Goal: Transaction & Acquisition: Purchase product/service

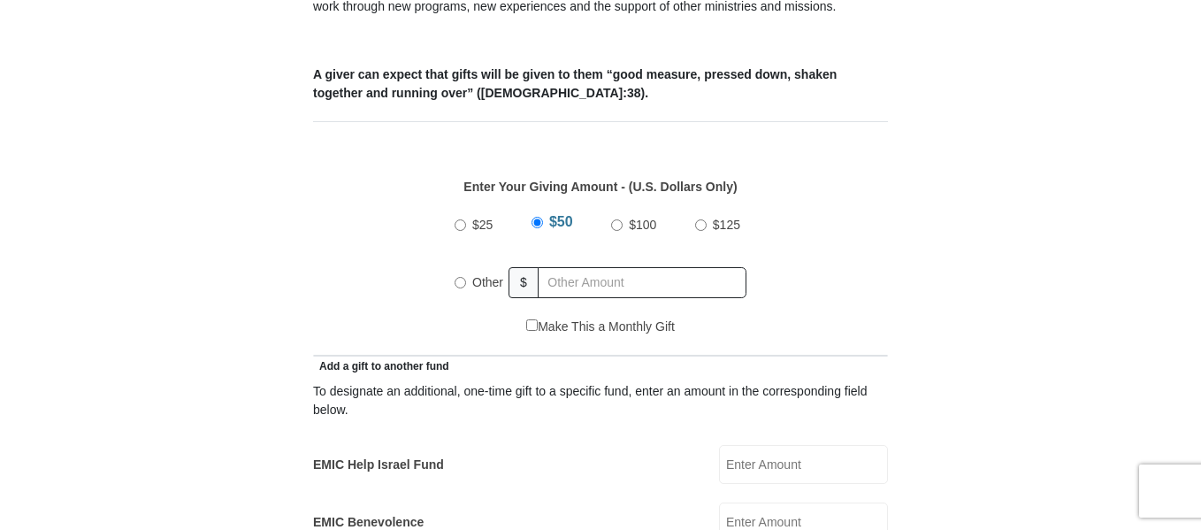
click at [460, 277] on input "Other" at bounding box center [461, 283] width 12 height 12
radio input "true"
click at [776, 446] on input "EMIC Help Israel Fund" at bounding box center [803, 464] width 169 height 39
type input "50.00"
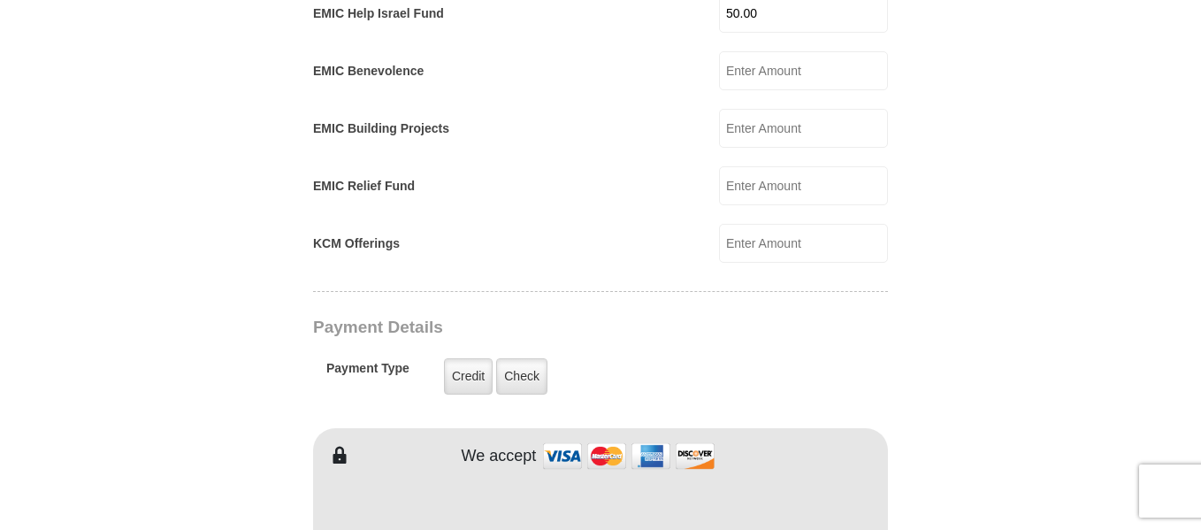
scroll to position [1239, 0]
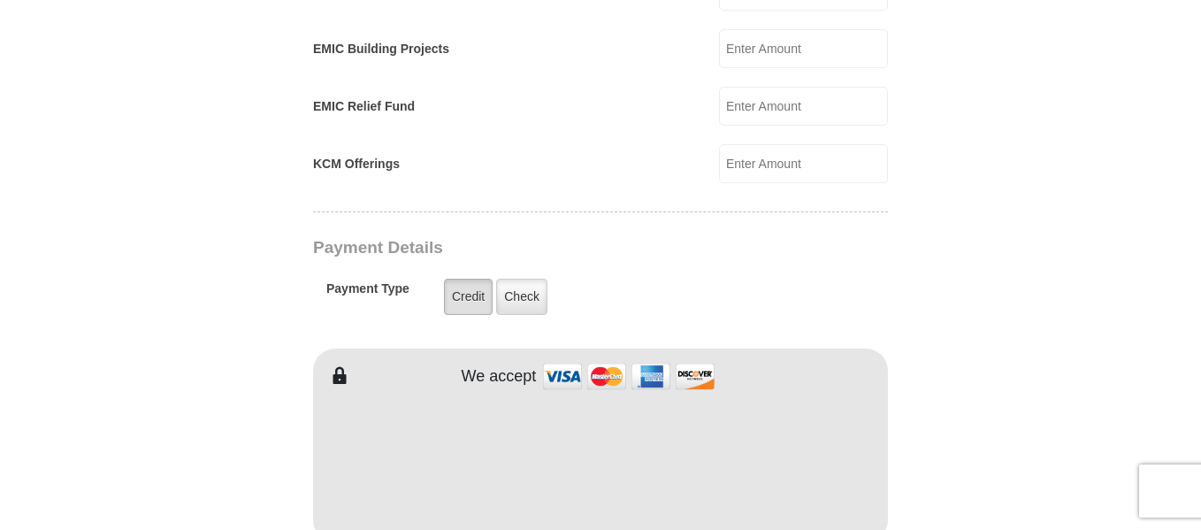
click at [475, 279] on label "Credit" at bounding box center [468, 297] width 49 height 36
click at [0, 0] on input "Credit" at bounding box center [0, 0] width 0 height 0
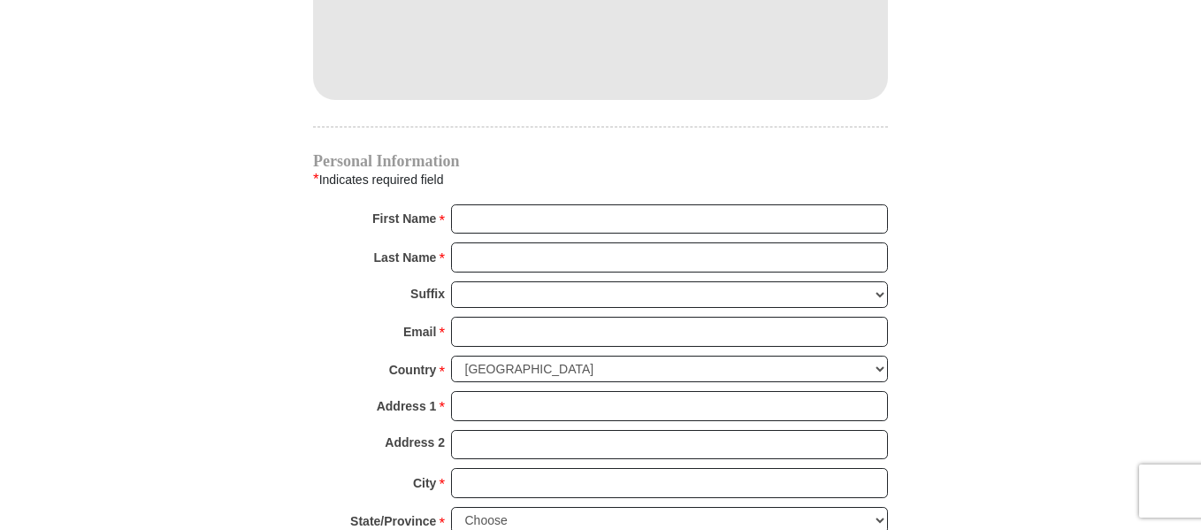
scroll to position [1769, 0]
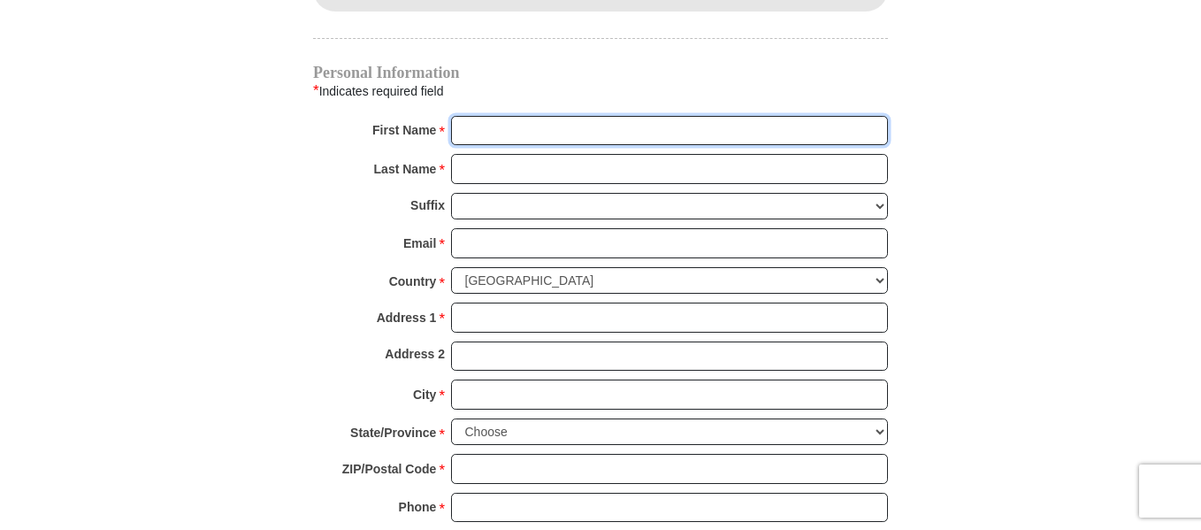
click at [475, 116] on input "First Name *" at bounding box center [669, 131] width 437 height 30
type input "[PERSON_NAME]"
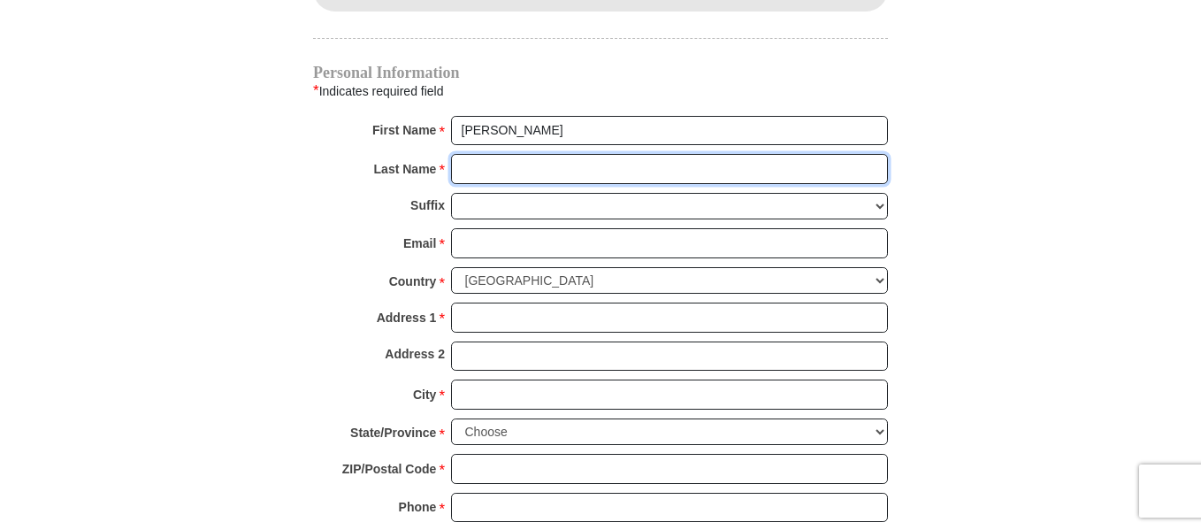
click at [497, 154] on input "Last Name *" at bounding box center [669, 169] width 437 height 30
type input "[PERSON_NAME]"
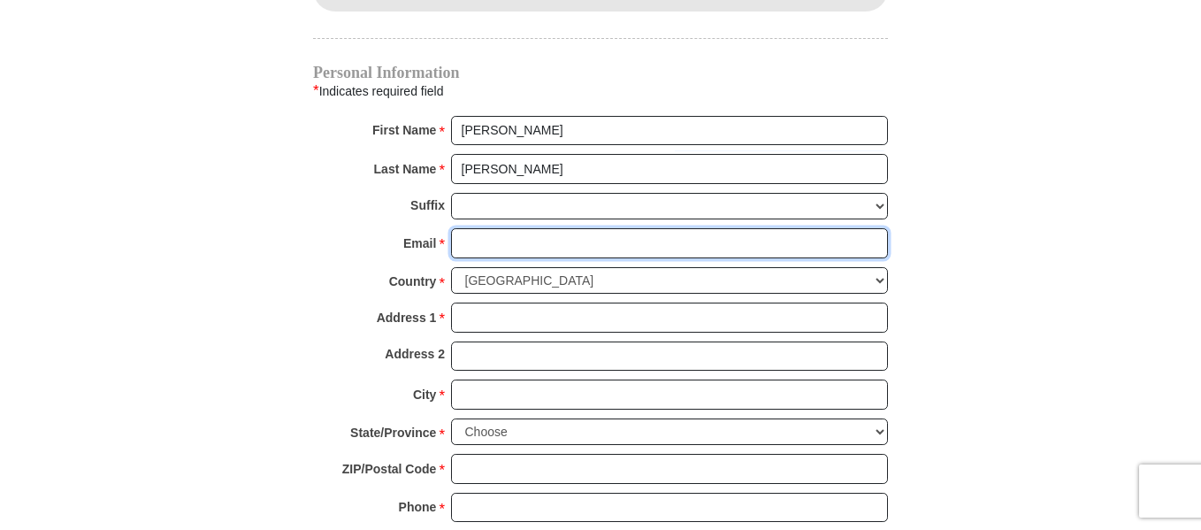
click at [485, 228] on input "Email *" at bounding box center [669, 243] width 437 height 30
type input "[PERSON_NAME][EMAIL_ADDRESS][DOMAIN_NAME]"
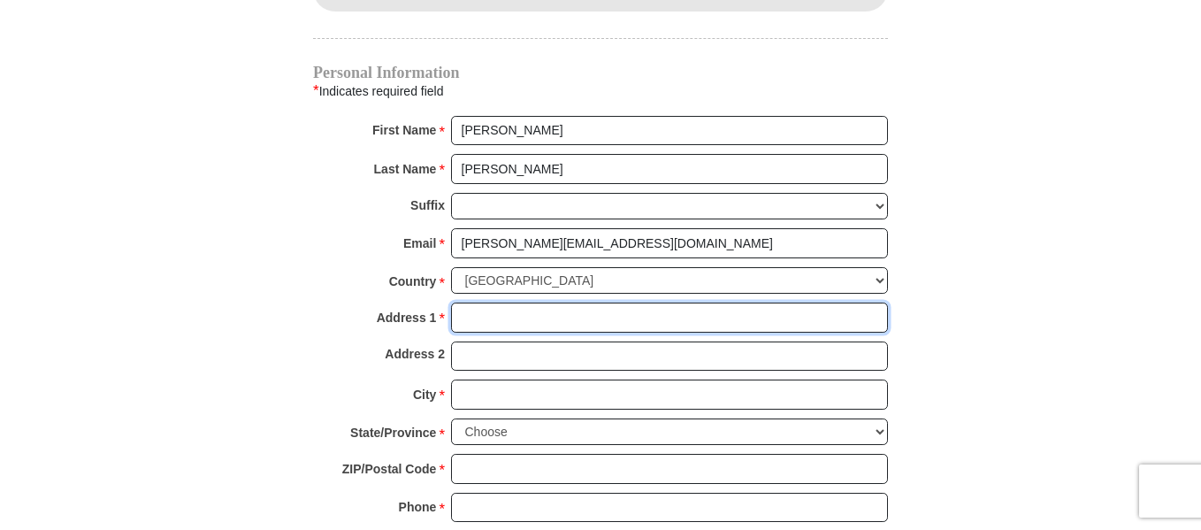
click at [480, 303] on input "Address 1 *" at bounding box center [669, 318] width 437 height 30
type input "1704 [PERSON_NAME]"
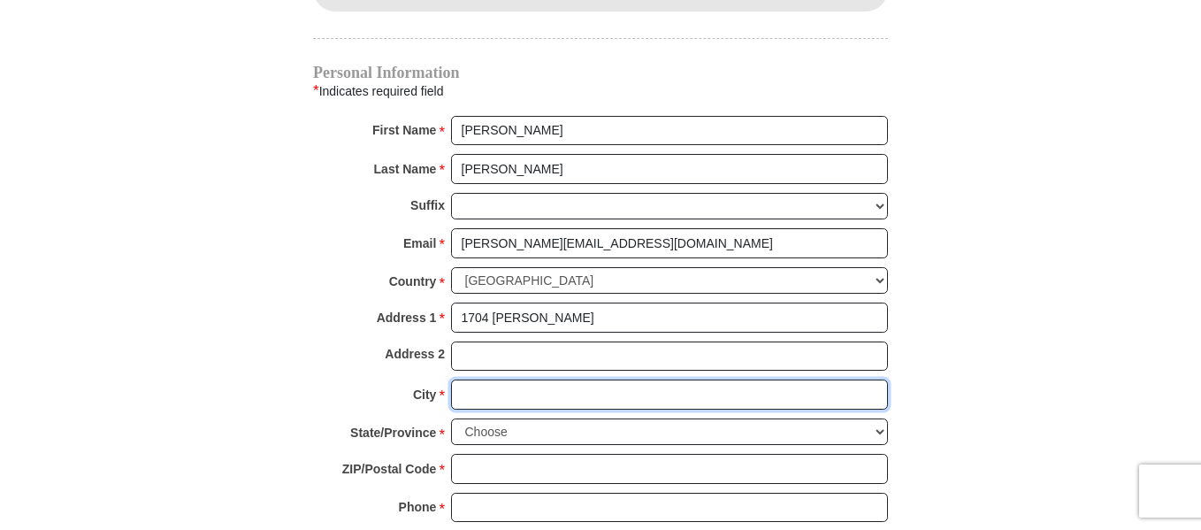
click at [462, 380] on input "City *" at bounding box center [669, 395] width 437 height 30
type input "[GEOGRAPHIC_DATA]"
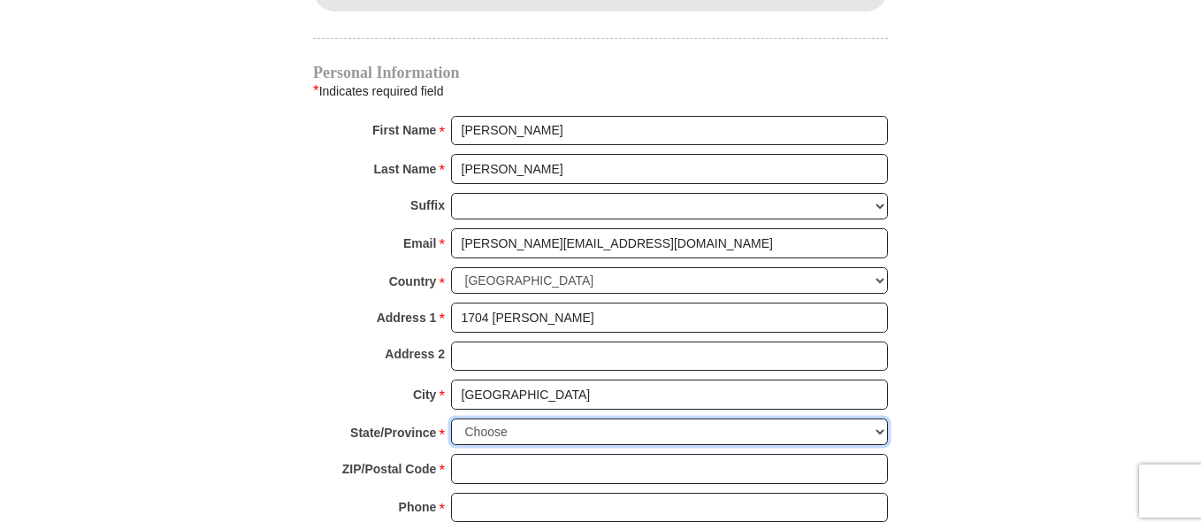
click at [878, 418] on select "Choose [US_STATE] [US_STATE] [US_STATE] [US_STATE] [US_STATE] Armed Forces Amer…" at bounding box center [669, 431] width 437 height 27
select select "OK"
click at [451, 418] on select "Choose [US_STATE] [US_STATE] [US_STATE] [US_STATE] [US_STATE] Armed Forces Amer…" at bounding box center [669, 431] width 437 height 27
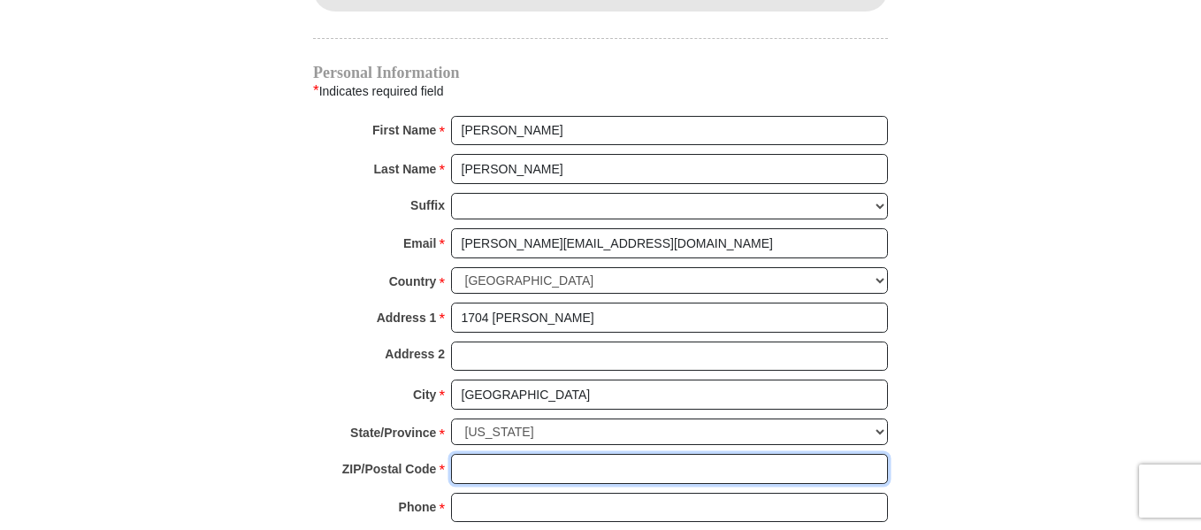
click at [495, 454] on input "ZIP/Postal Code *" at bounding box center [669, 469] width 437 height 30
type input "74601"
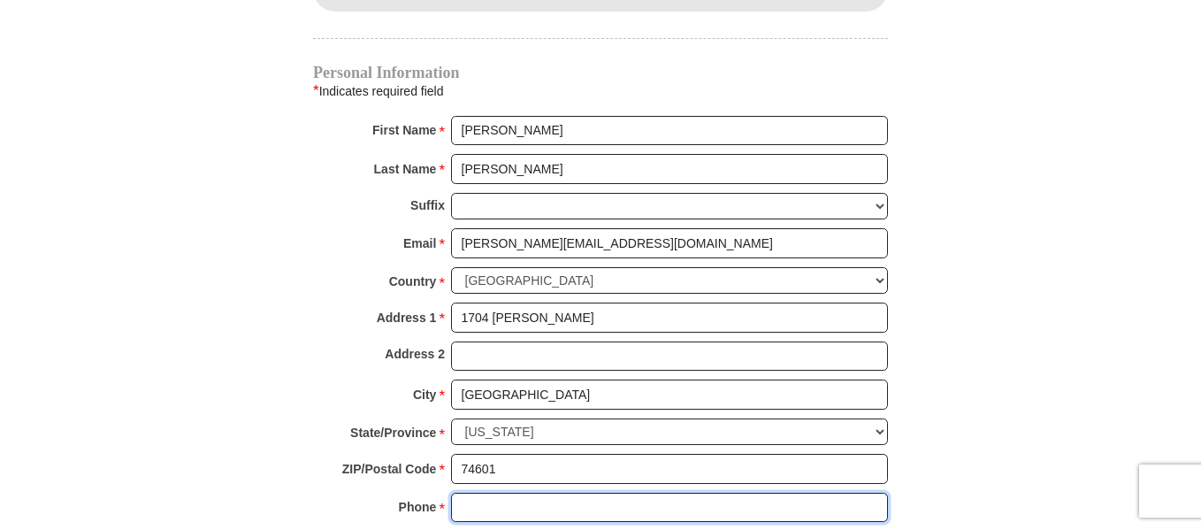
click at [482, 493] on input "Phone * *" at bounding box center [669, 508] width 437 height 30
type input "[PHONE_NUMBER]"
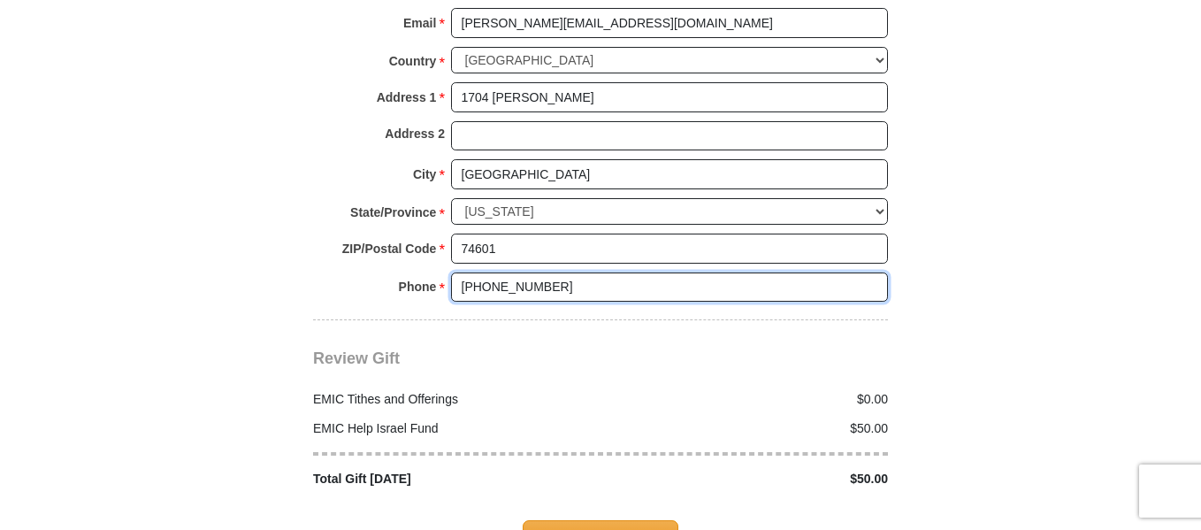
scroll to position [2035, 0]
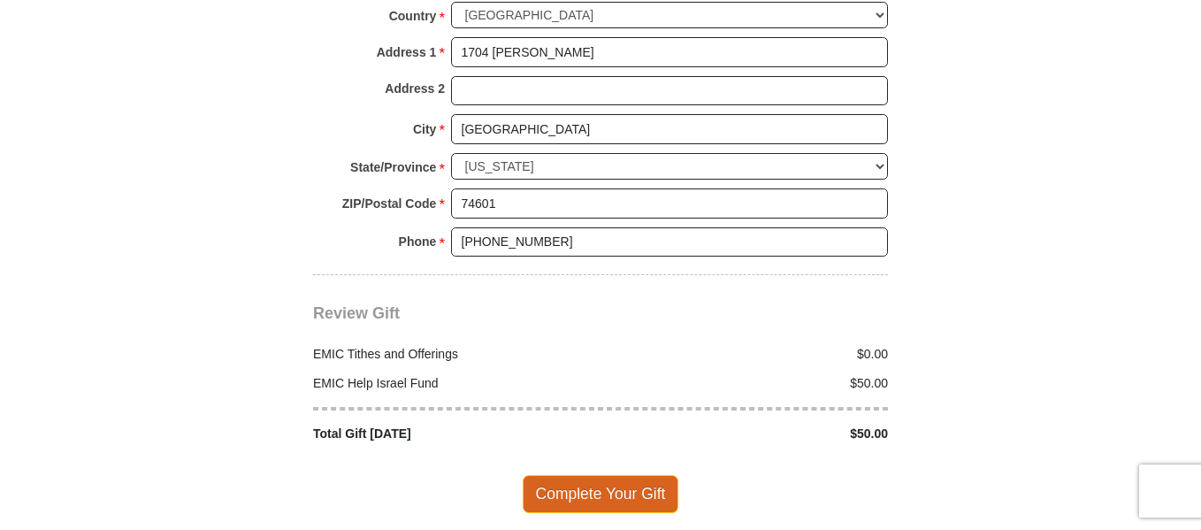
click at [598, 475] on span "Complete Your Gift" at bounding box center [601, 493] width 157 height 37
